Goal: Find specific page/section: Find specific page/section

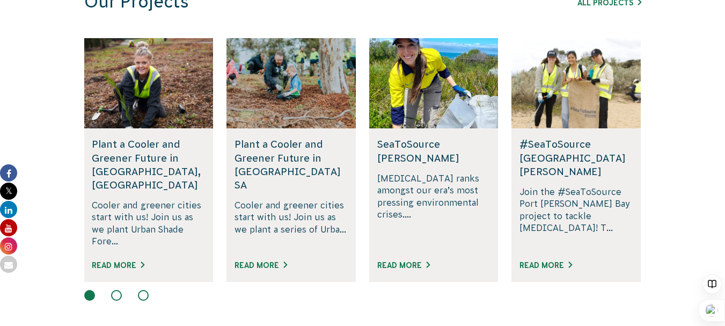
scroll to position [591, 0]
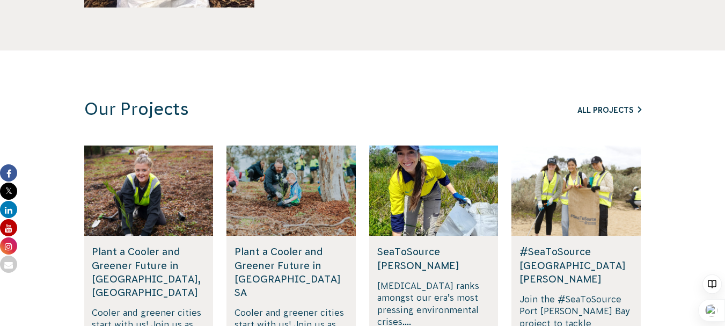
click at [601, 111] on link "All Projects" at bounding box center [610, 110] width 64 height 9
